Goal: Transaction & Acquisition: Purchase product/service

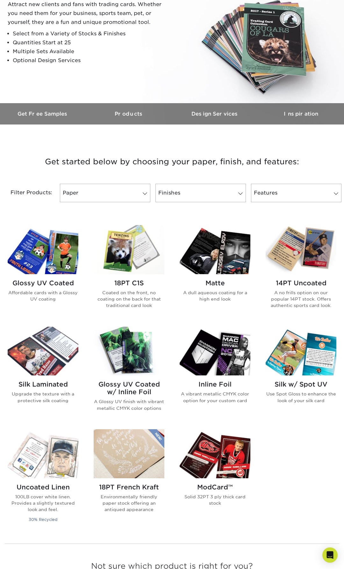
scroll to position [97, 0]
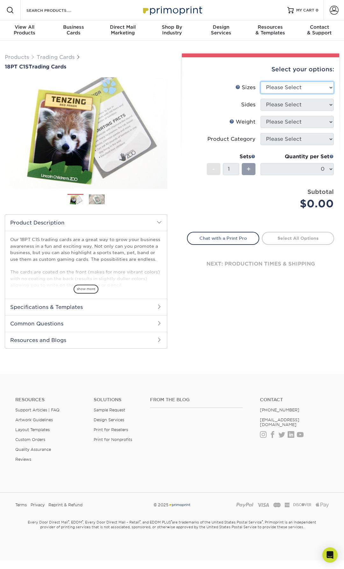
click at [261, 82] on select "Please Select 2.5" x 3.5"" at bounding box center [297, 88] width 73 height 12
select select "2.50x3.50"
click option "2.5" x 3.5"" at bounding box center [0, 0] width 0 height 0
click at [261, 99] on select "Please Select Print Both Sides Print Front Only" at bounding box center [297, 105] width 73 height 12
select select "13abbda7-1d64-4f25-8bb2-c179b224825d"
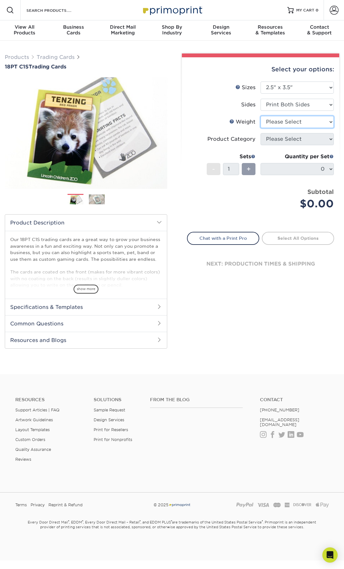
click at [261, 116] on select "Please Select 18PT C1S" at bounding box center [297, 122] width 73 height 12
select select "18PTC1S"
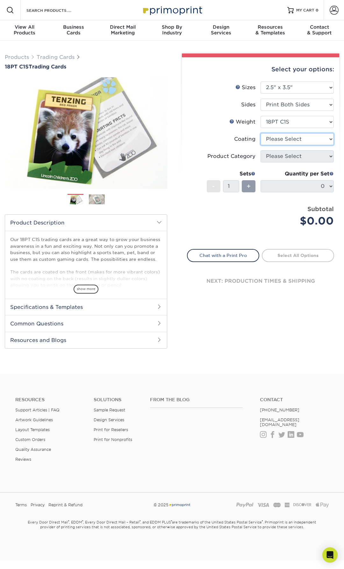
click at [261, 133] on select at bounding box center [297, 139] width 73 height 12
select select "1e8116af-acfc-44b1-83dc-8181aa338834"
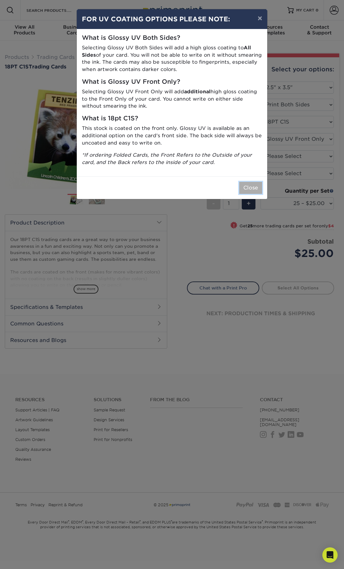
click at [256, 185] on button "Close" at bounding box center [250, 188] width 23 height 12
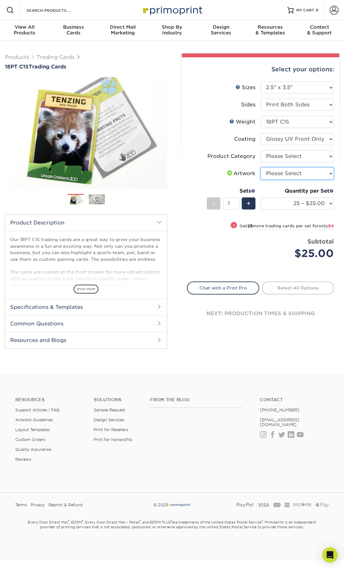
click at [261, 168] on select "Please Select I will upload files I need a design - $100" at bounding box center [297, 174] width 73 height 12
click at [279, 171] on select "Please Select I will upload files I need a design - $100" at bounding box center [297, 174] width 73 height 12
click at [261, 150] on select "Please Select Trading Cards" at bounding box center [297, 156] width 73 height 12
click at [277, 156] on select "Please Select Trading Cards" at bounding box center [297, 156] width 73 height 12
click at [219, 141] on label "Coating" at bounding box center [223, 139] width 73 height 12
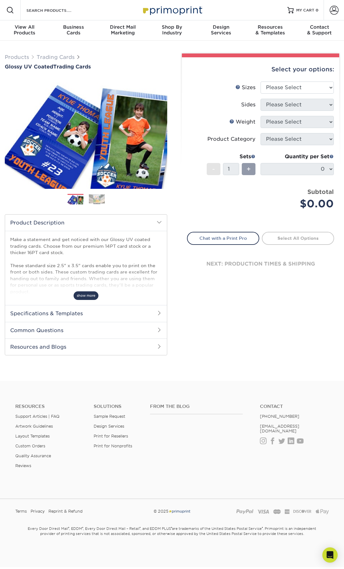
click at [88, 294] on span "show more" at bounding box center [86, 295] width 25 height 9
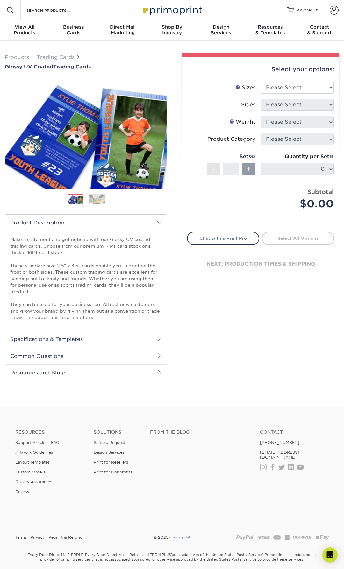
click at [130, 341] on h2 "Specifications & Templates" at bounding box center [86, 339] width 162 height 17
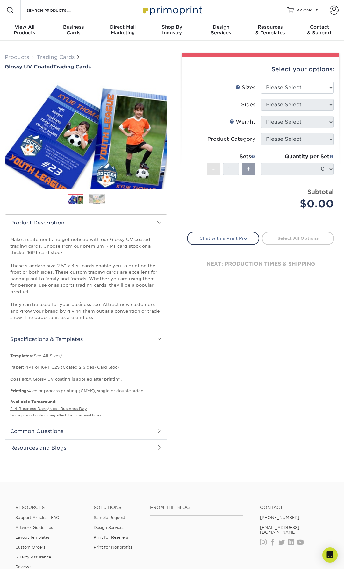
click at [121, 430] on h2 "Common Questions" at bounding box center [86, 431] width 162 height 17
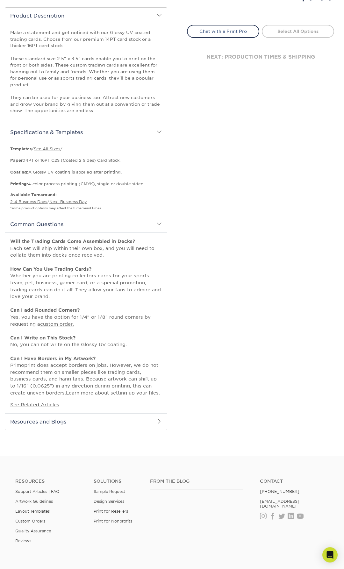
scroll to position [227, 0]
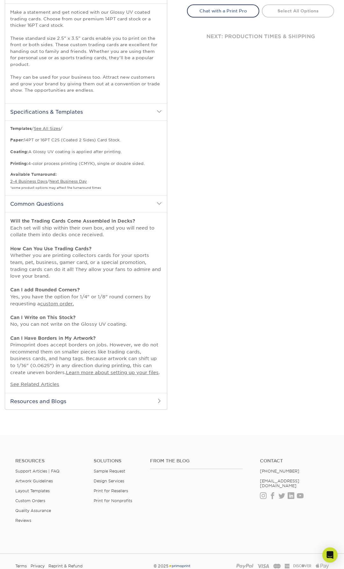
click at [125, 402] on h2 "Resources and Blogs" at bounding box center [86, 401] width 162 height 17
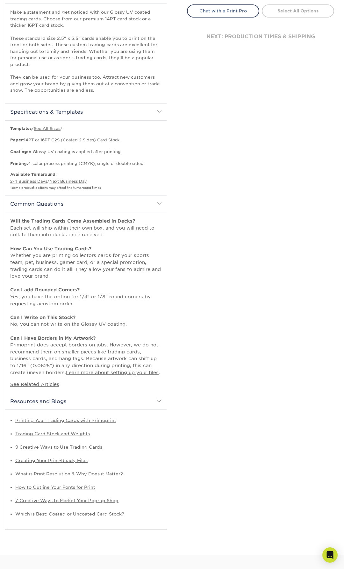
scroll to position [0, 0]
